Goal: Task Accomplishment & Management: Complete application form

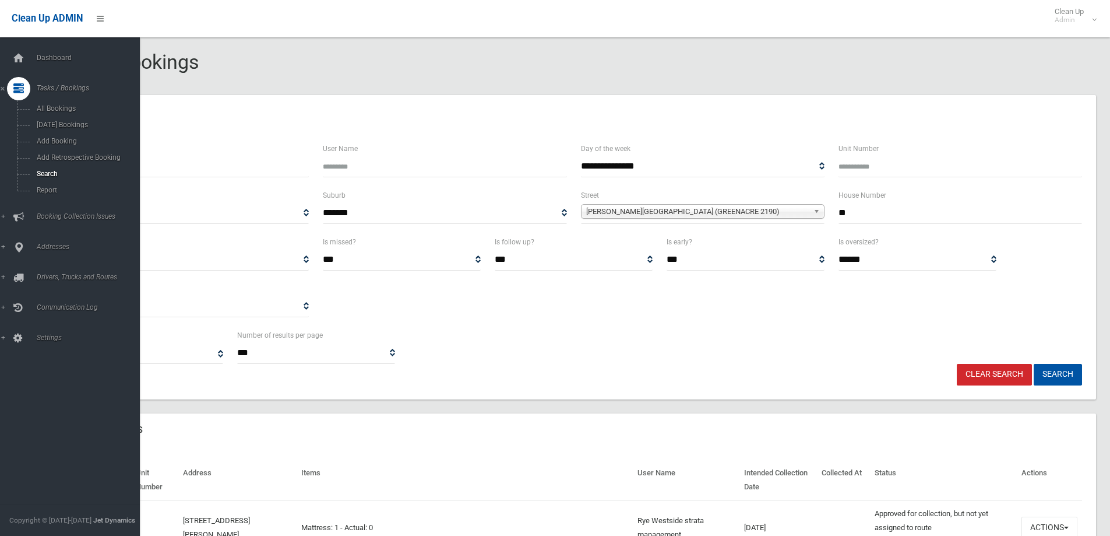
select select
click at [39, 172] on span "Search" at bounding box center [85, 174] width 105 height 8
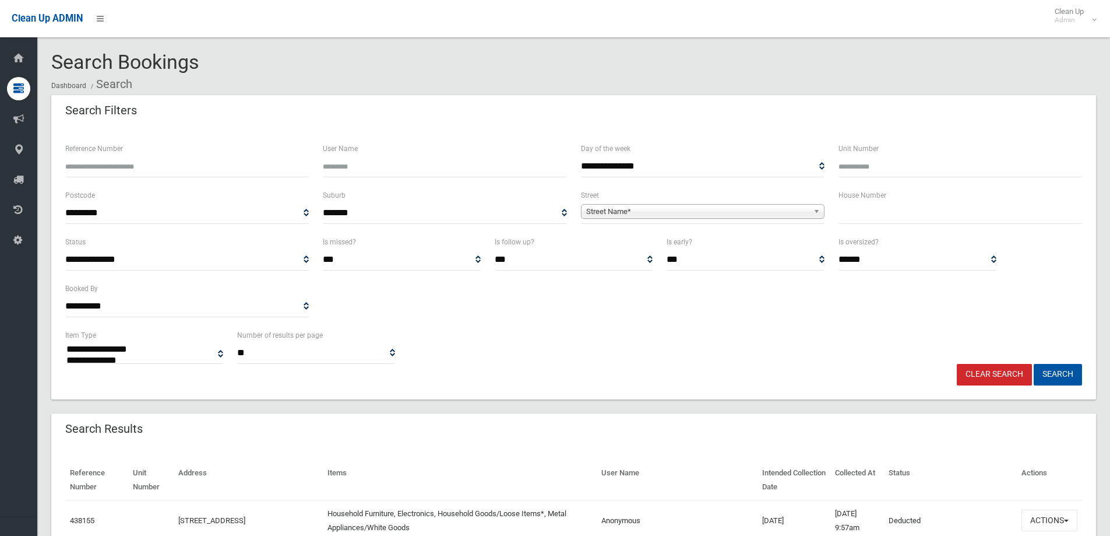
select select
click at [862, 217] on input "text" at bounding box center [961, 213] width 244 height 22
type input "**"
click at [602, 212] on span "Street Name*" at bounding box center [697, 212] width 223 height 14
type input "****"
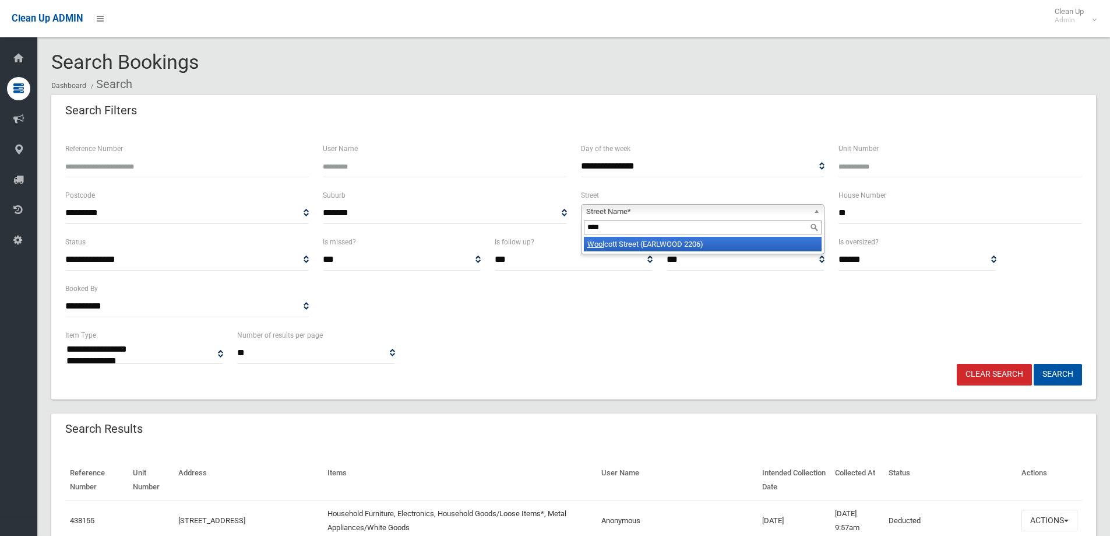
click at [639, 243] on li "Wool cott Street (EARLWOOD 2206)" at bounding box center [703, 244] width 238 height 15
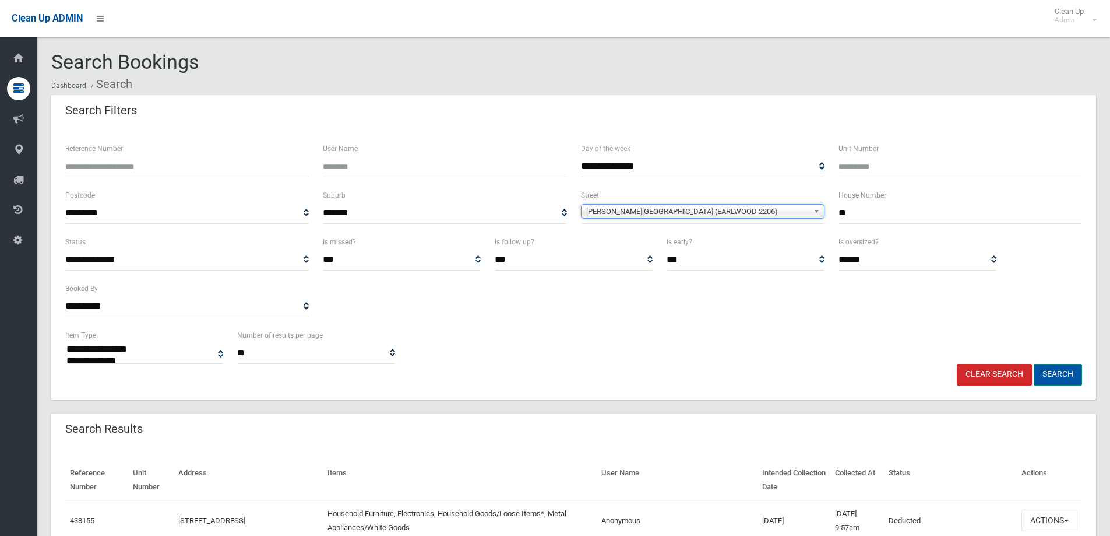
click at [1056, 377] on button "Search" at bounding box center [1058, 375] width 48 height 22
click at [1057, 374] on button "Search" at bounding box center [1058, 375] width 48 height 22
click at [1060, 374] on button "Search" at bounding box center [1058, 375] width 48 height 22
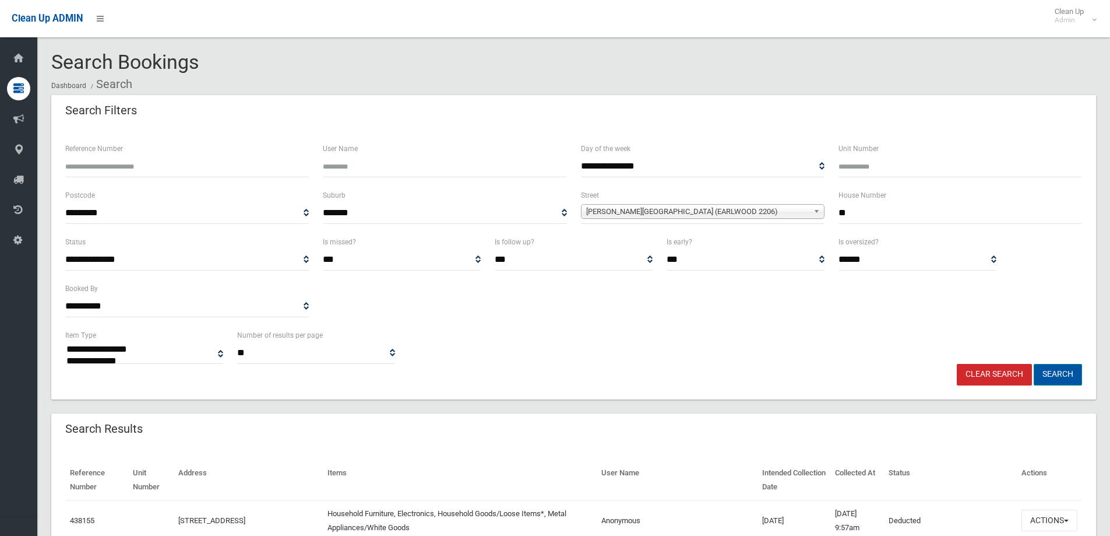
click at [1055, 370] on button "Search" at bounding box center [1058, 375] width 48 height 22
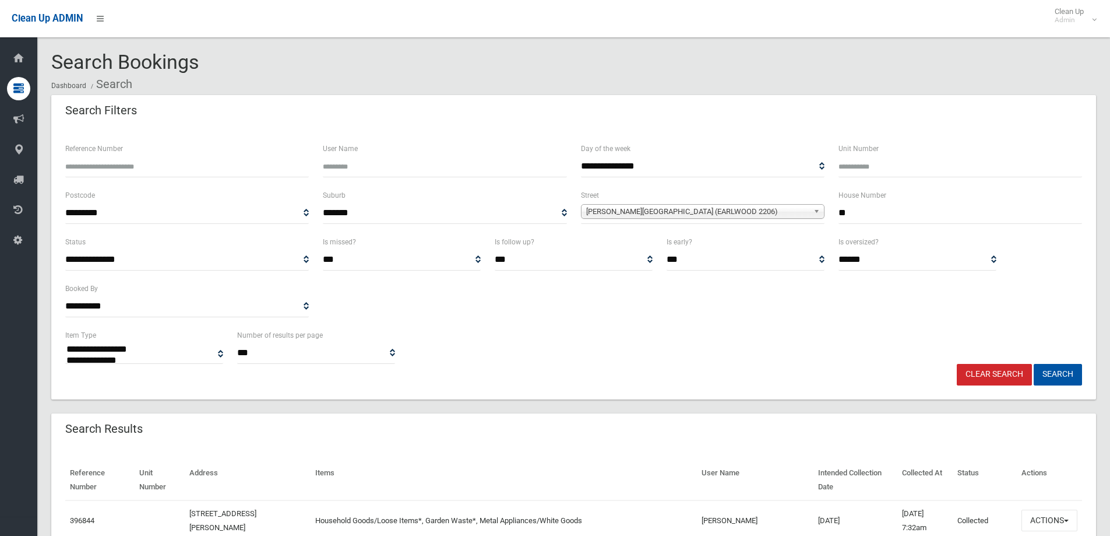
select select
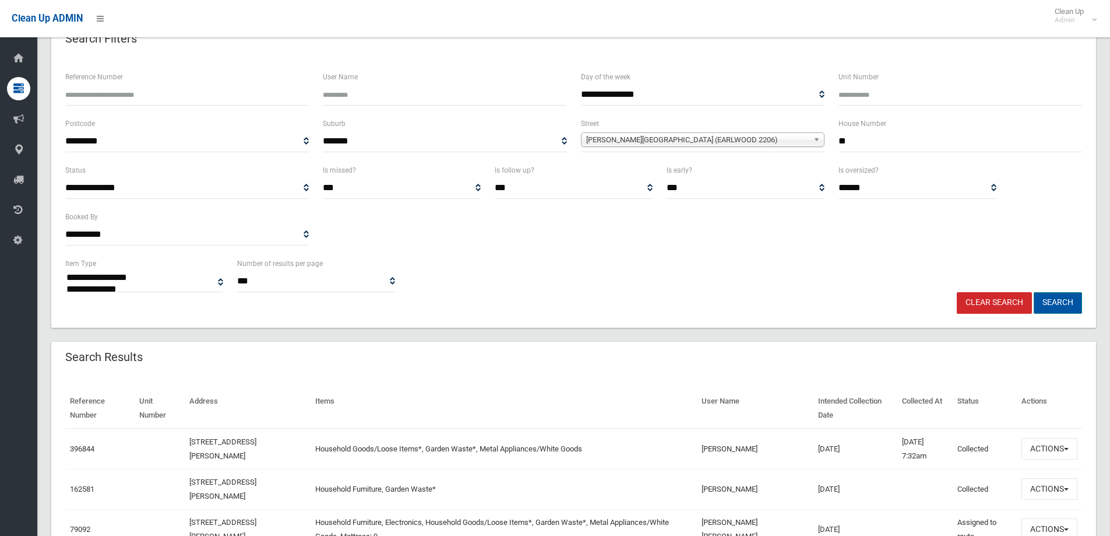
scroll to position [117, 0]
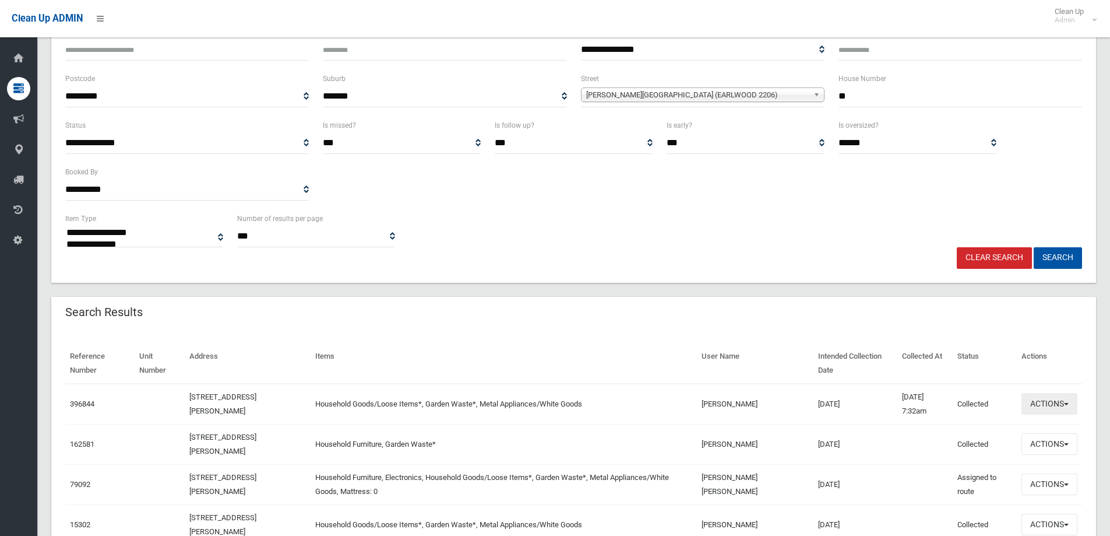
click at [1039, 408] on button "Actions" at bounding box center [1050, 404] width 56 height 22
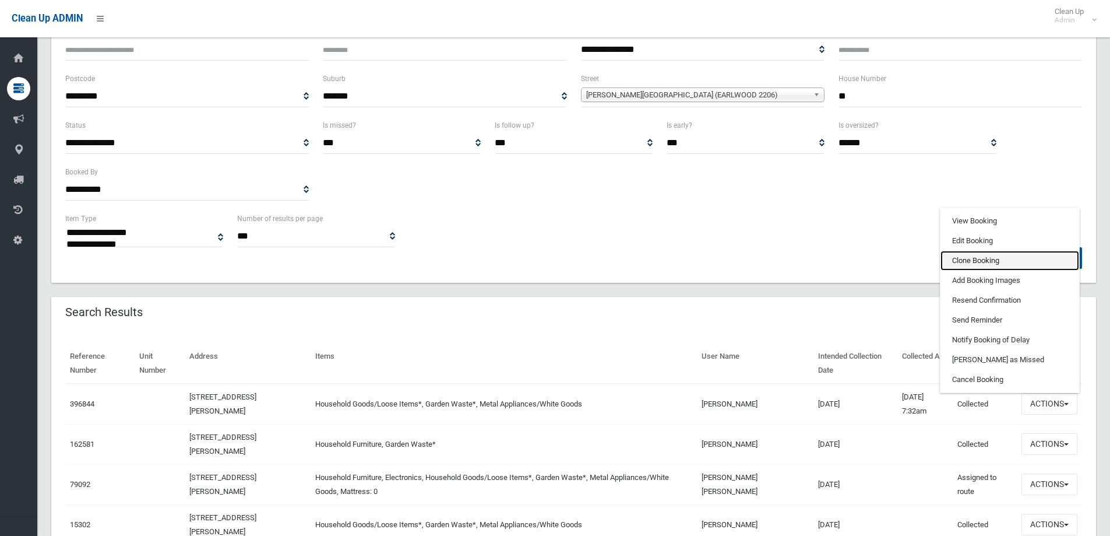
click at [965, 261] on link "Clone Booking" at bounding box center [1010, 261] width 139 height 20
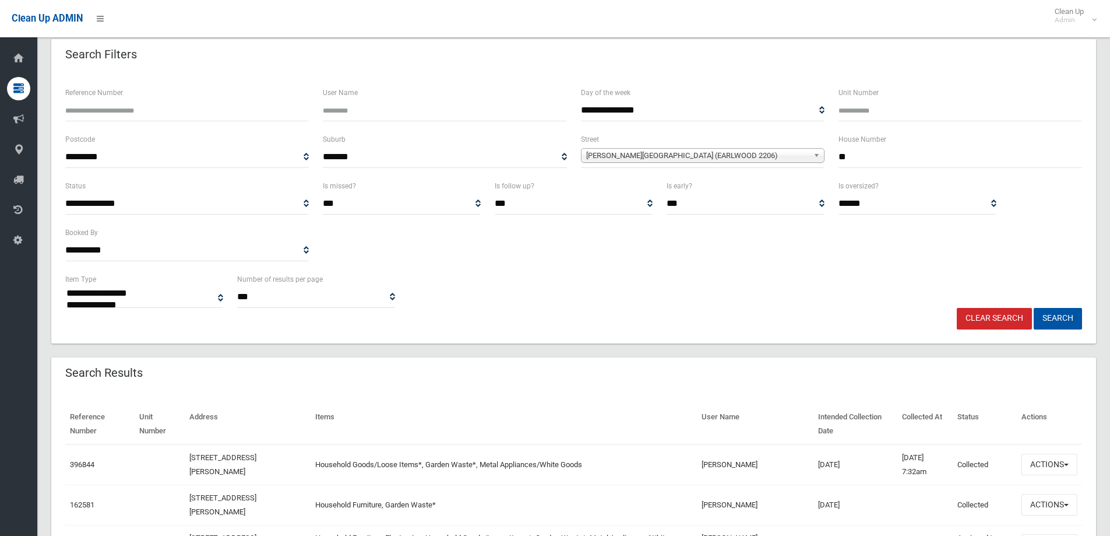
scroll to position [0, 0]
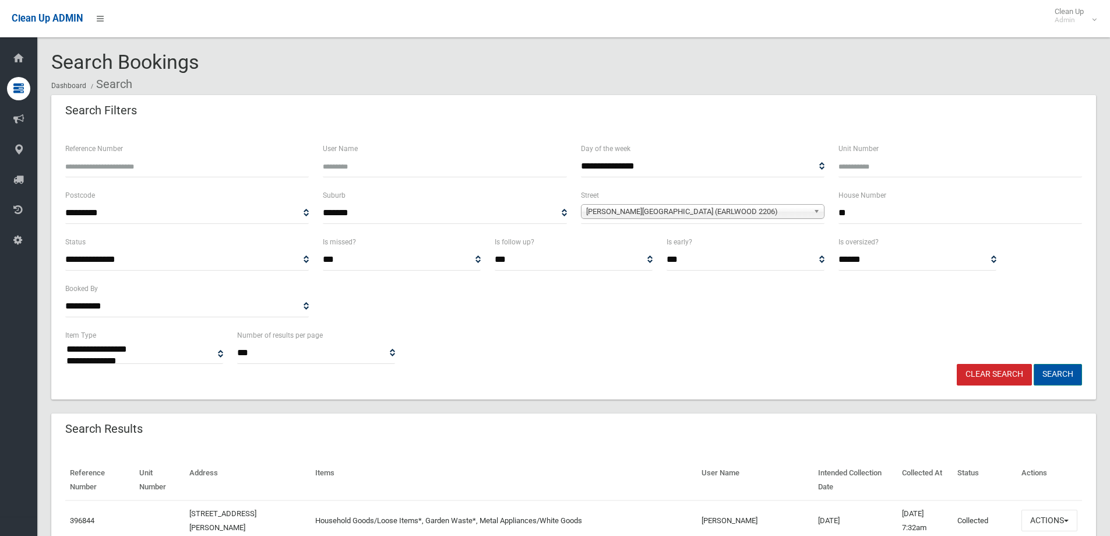
click at [1058, 371] on button "Search" at bounding box center [1058, 375] width 48 height 22
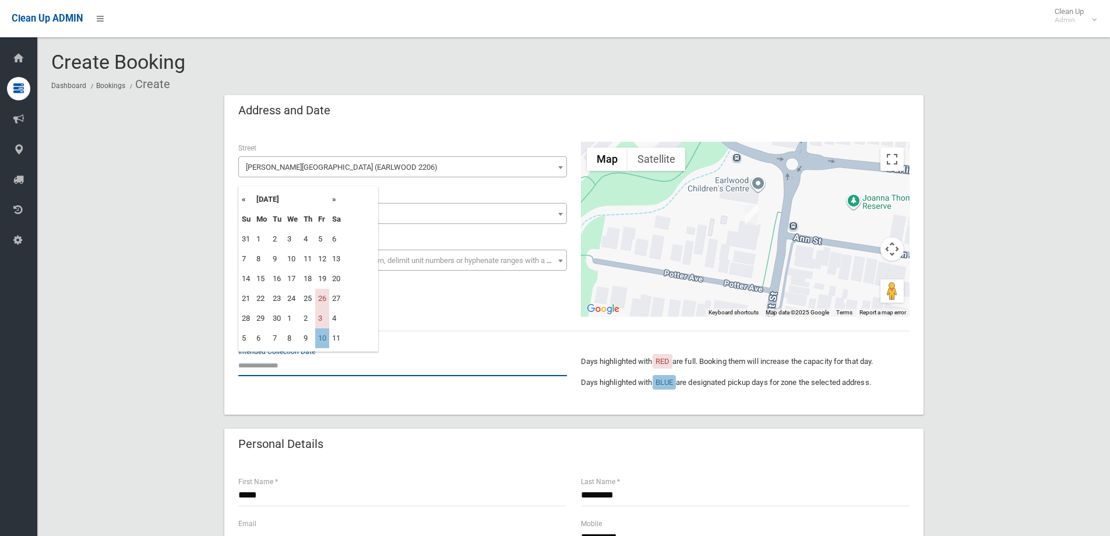
click at [255, 365] on input "text" at bounding box center [402, 365] width 329 height 22
click at [324, 340] on td "10" at bounding box center [322, 338] width 14 height 20
type input "**********"
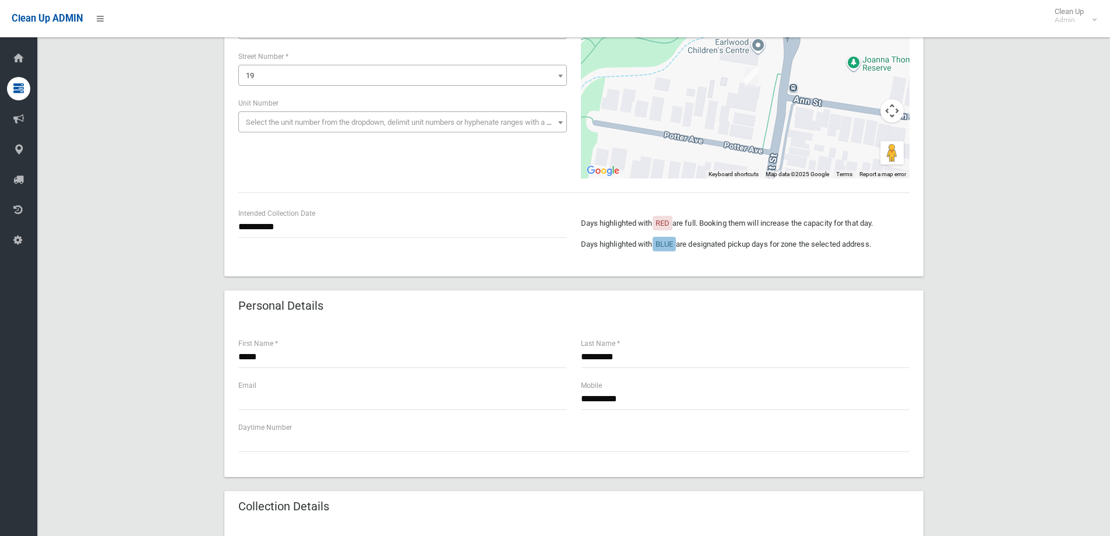
scroll to position [175, 0]
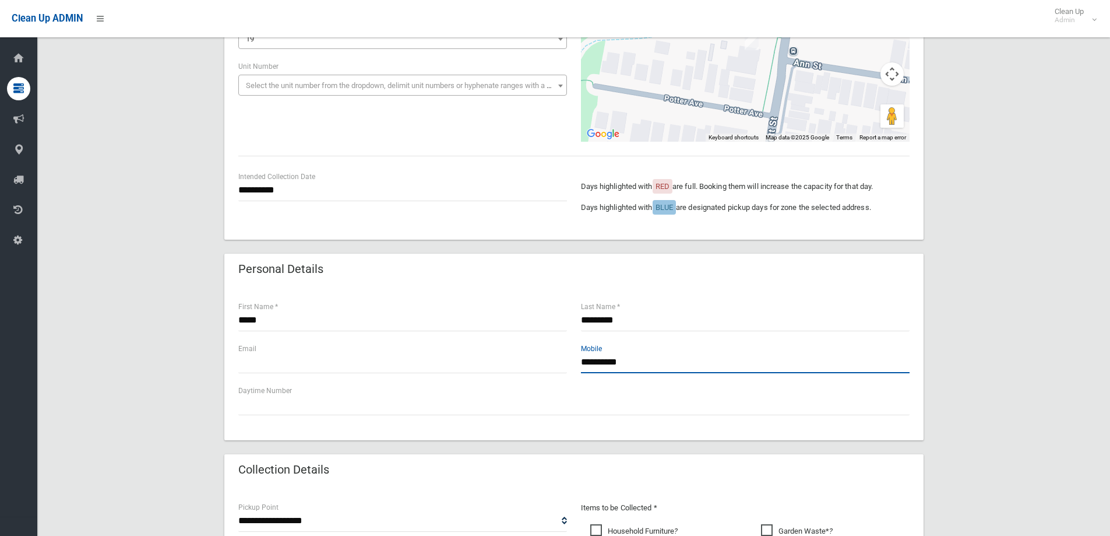
click at [656, 363] on input "**********" at bounding box center [745, 362] width 329 height 22
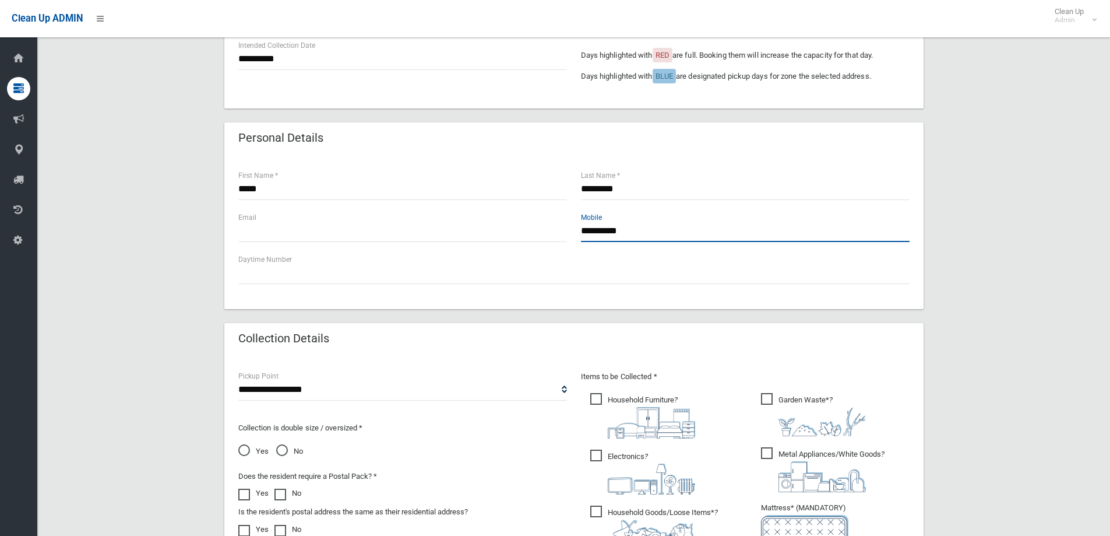
scroll to position [350, 0]
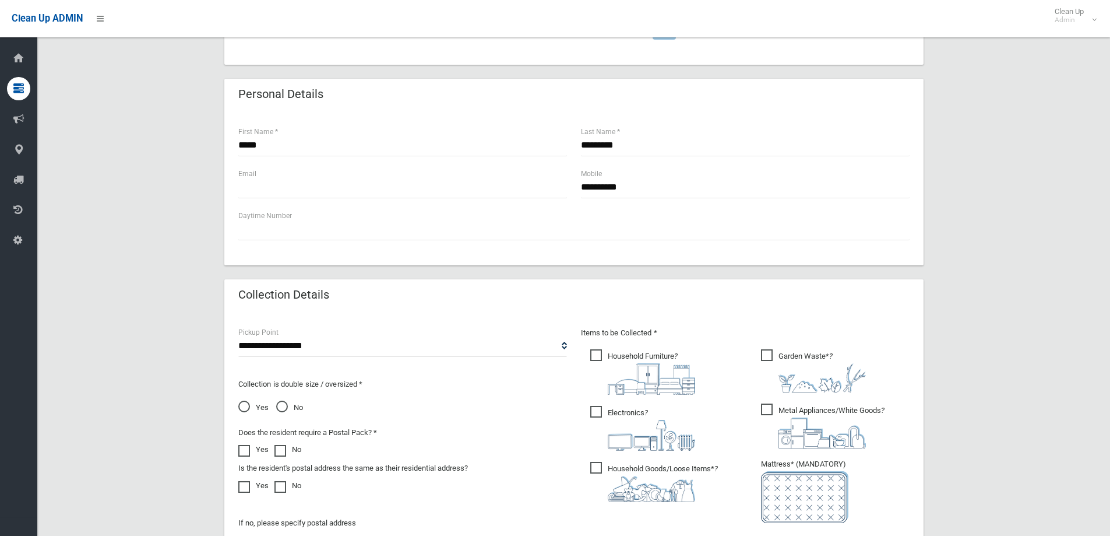
click at [597, 353] on span "Household Furniture ?" at bounding box center [642, 371] width 105 height 45
click at [596, 413] on span "Electronics ?" at bounding box center [642, 428] width 105 height 45
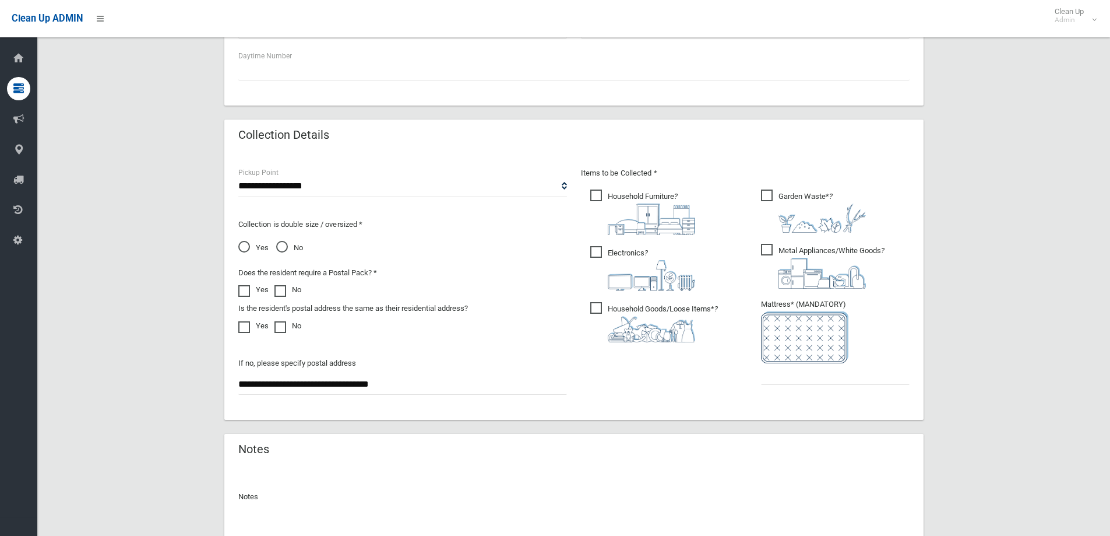
scroll to position [525, 0]
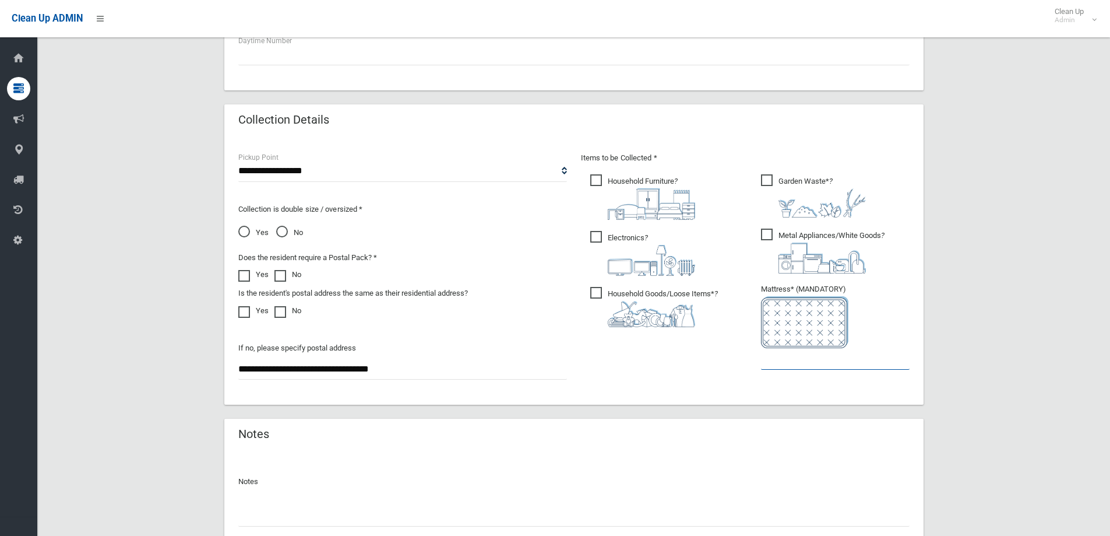
click at [806, 361] on input "text" at bounding box center [835, 359] width 149 height 22
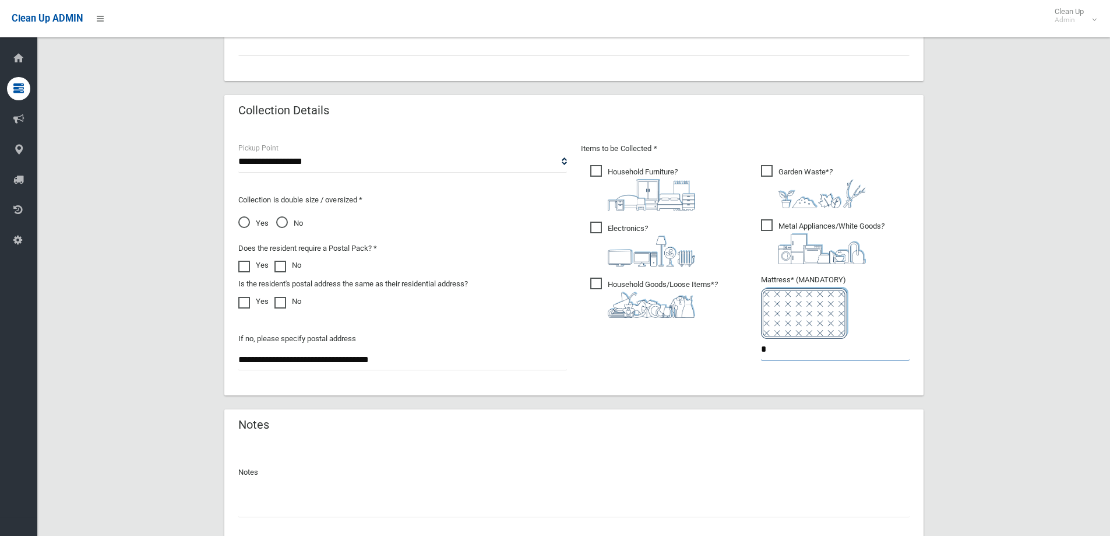
scroll to position [618, 0]
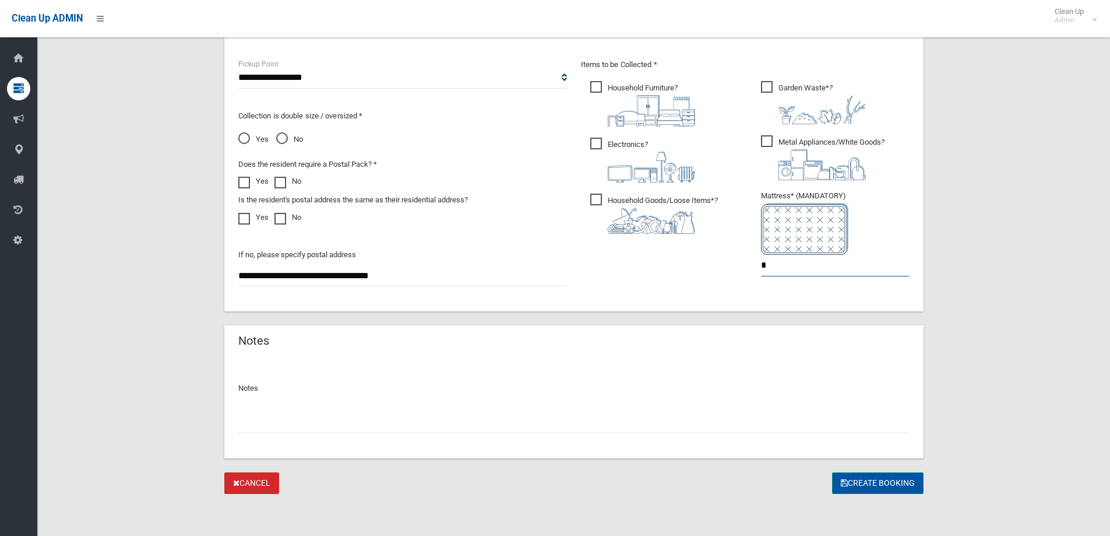
type input "*"
click at [878, 485] on button "Create Booking" at bounding box center [878, 483] width 92 height 22
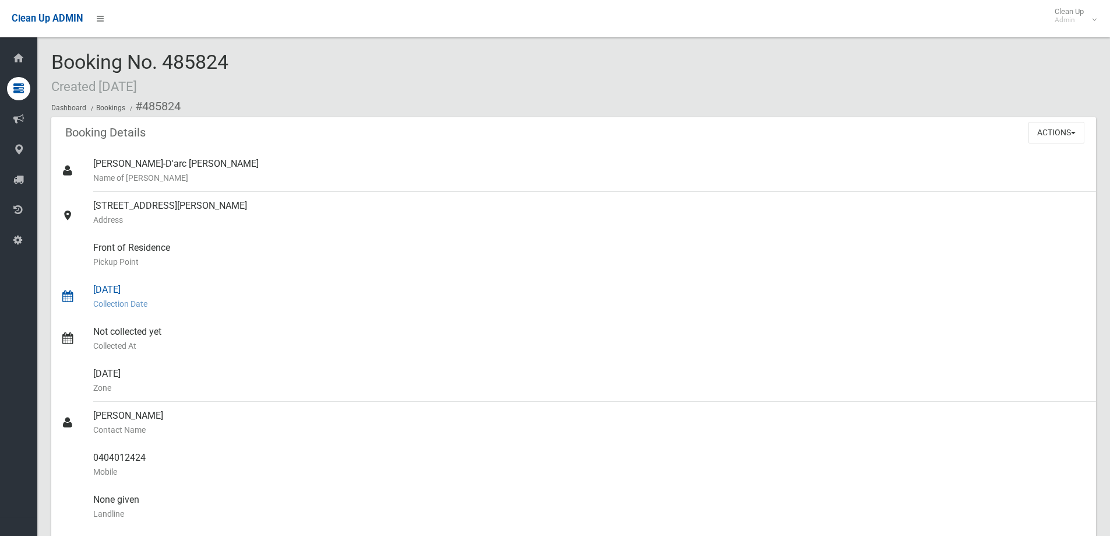
click at [136, 294] on div "[DATE] Collection Date" at bounding box center [590, 297] width 994 height 42
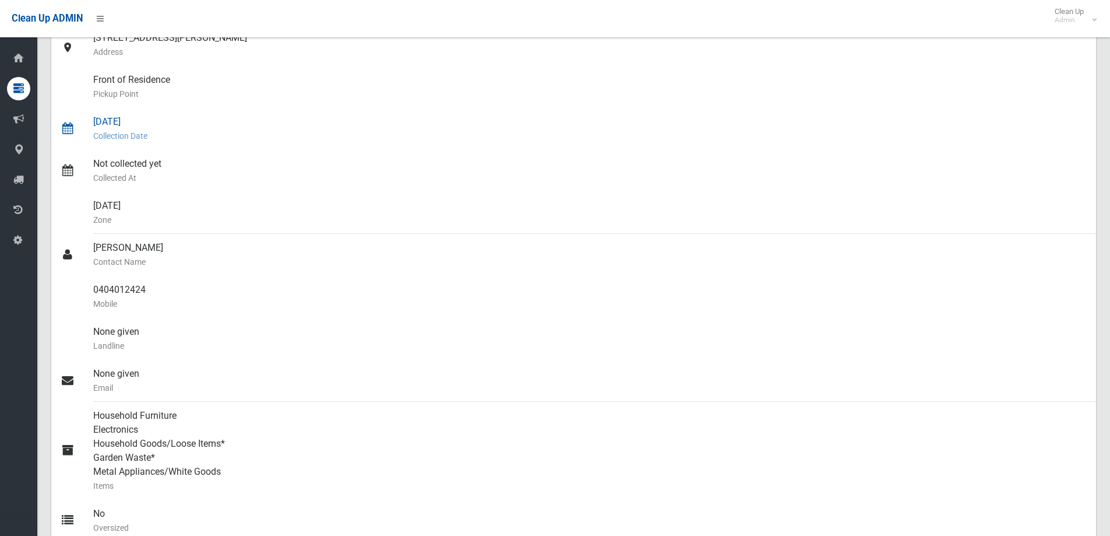
scroll to position [175, 0]
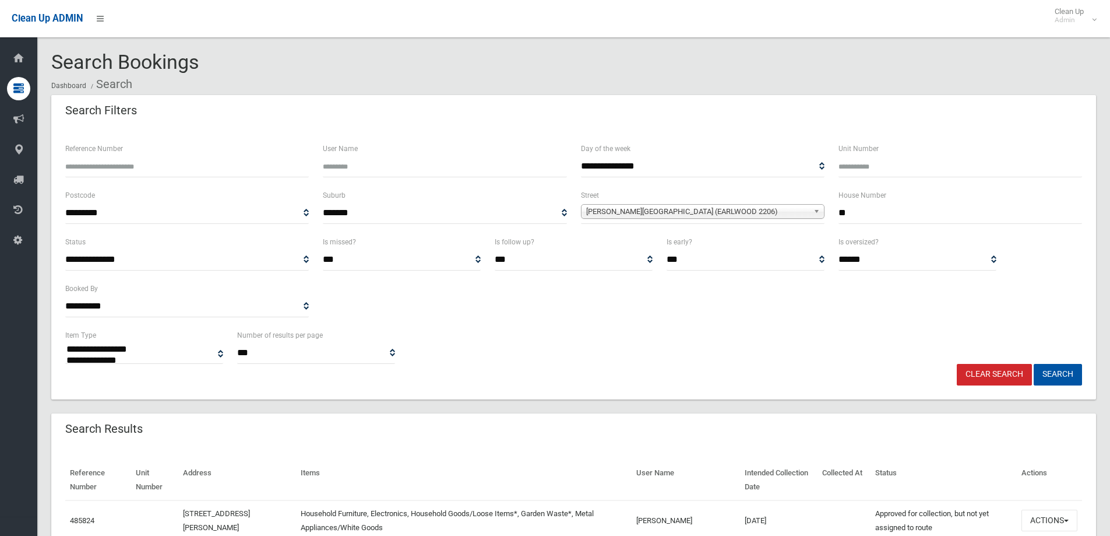
select select
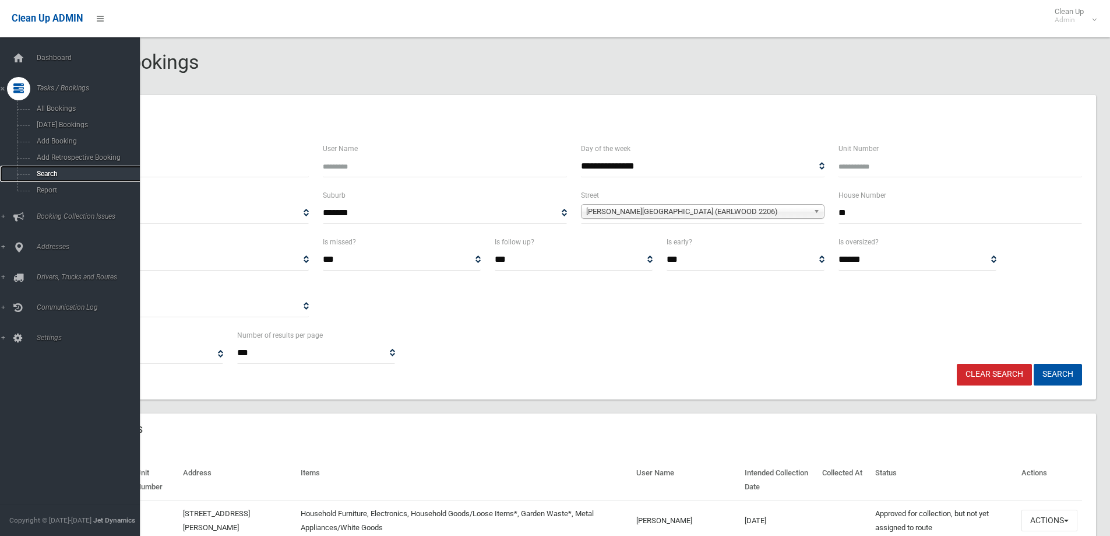
click at [43, 173] on span "Search" at bounding box center [85, 174] width 105 height 8
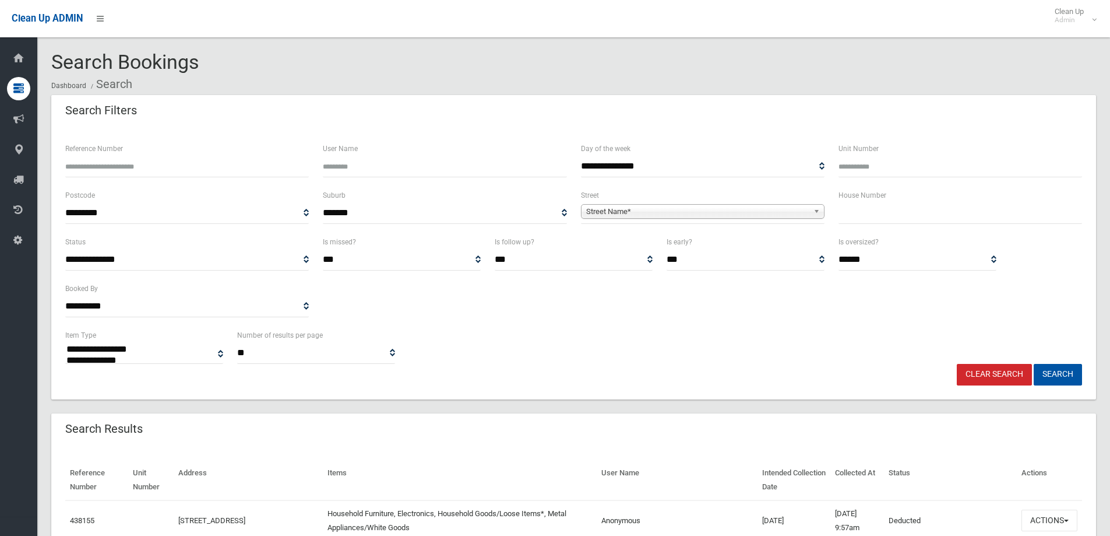
select select
